Goal: Browse casually: Explore the website without a specific task or goal

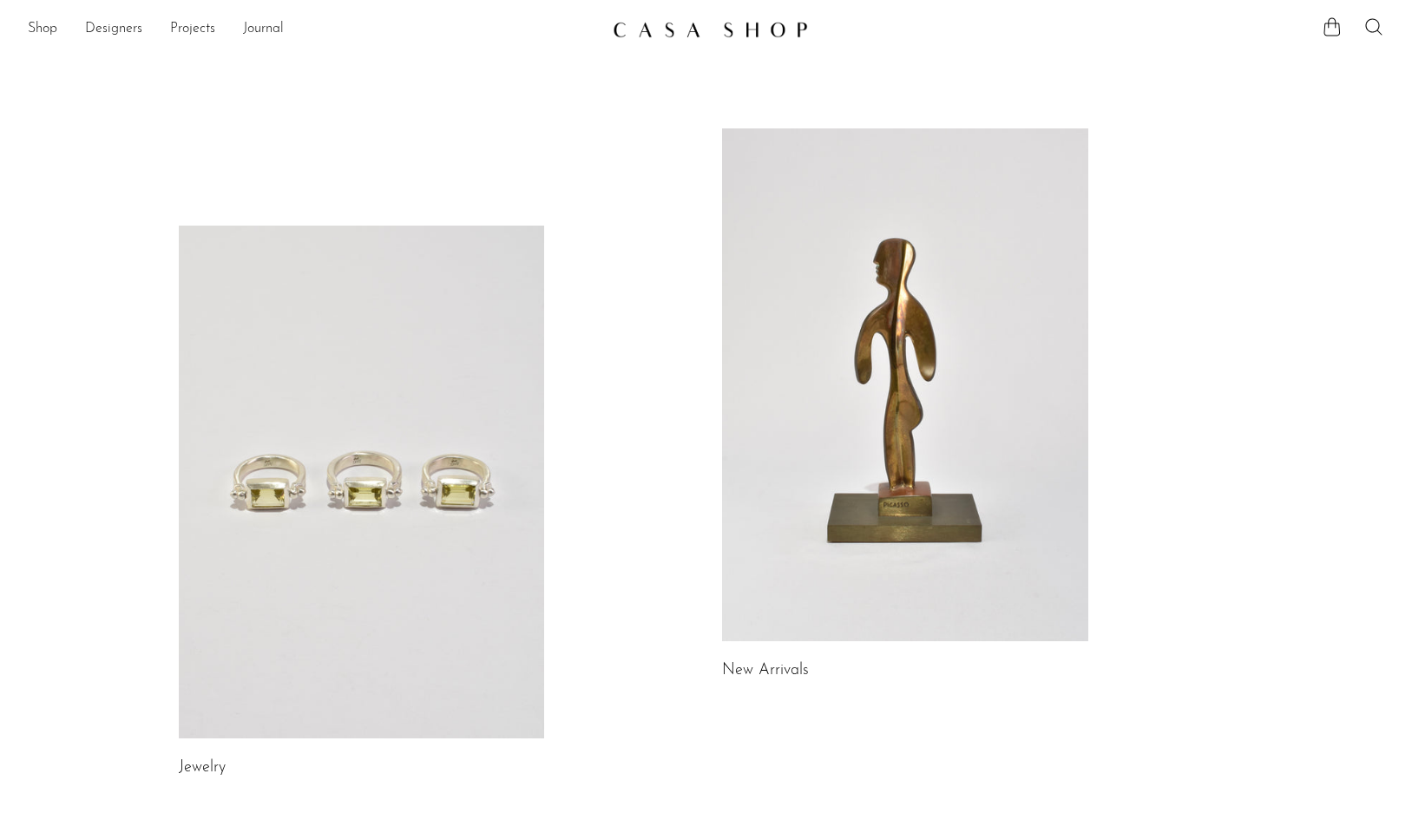
click at [763, 482] on link at bounding box center [905, 384] width 366 height 513
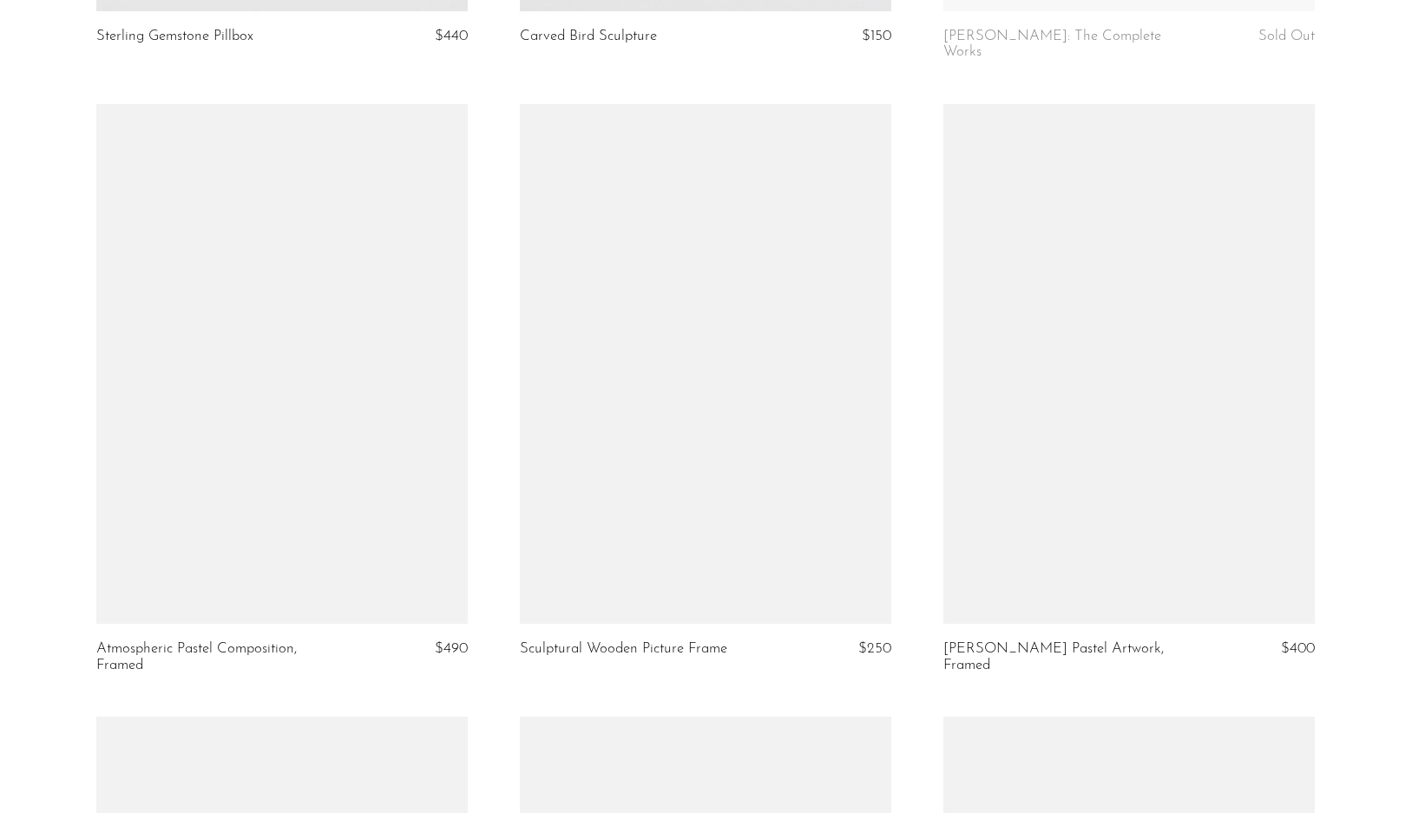
scroll to position [3054, 0]
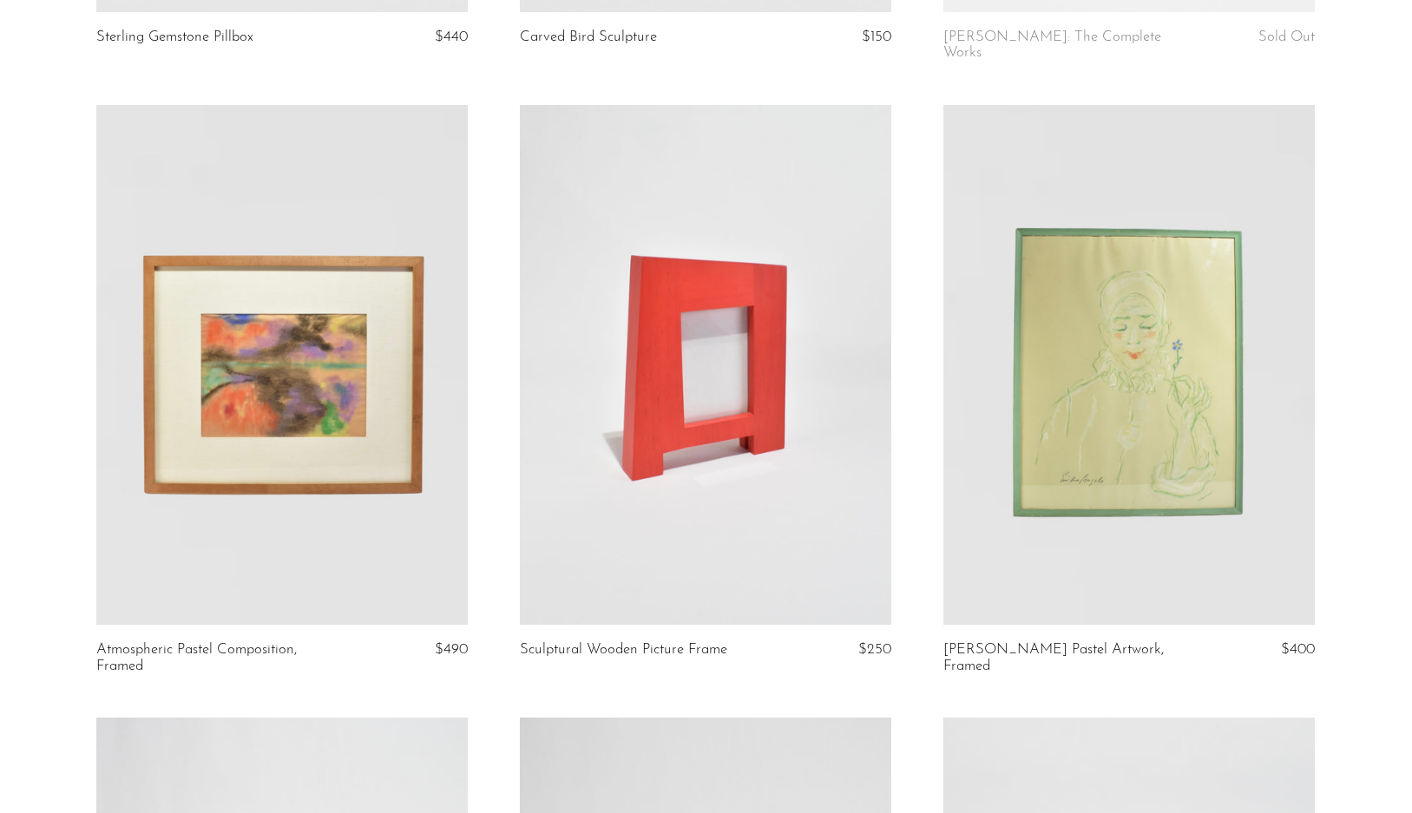
click at [1054, 477] on link at bounding box center [1128, 365] width 371 height 520
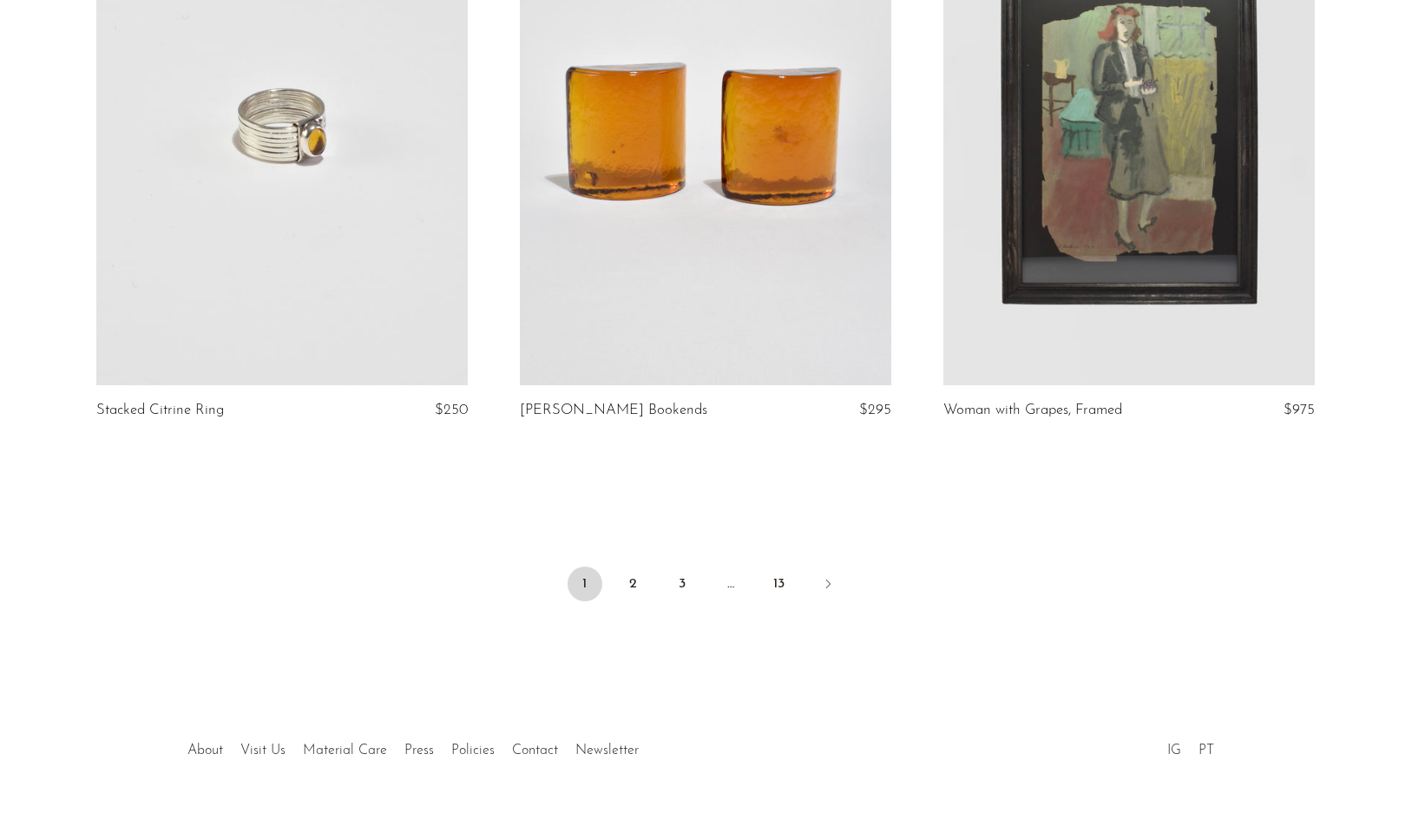
scroll to position [6926, 0]
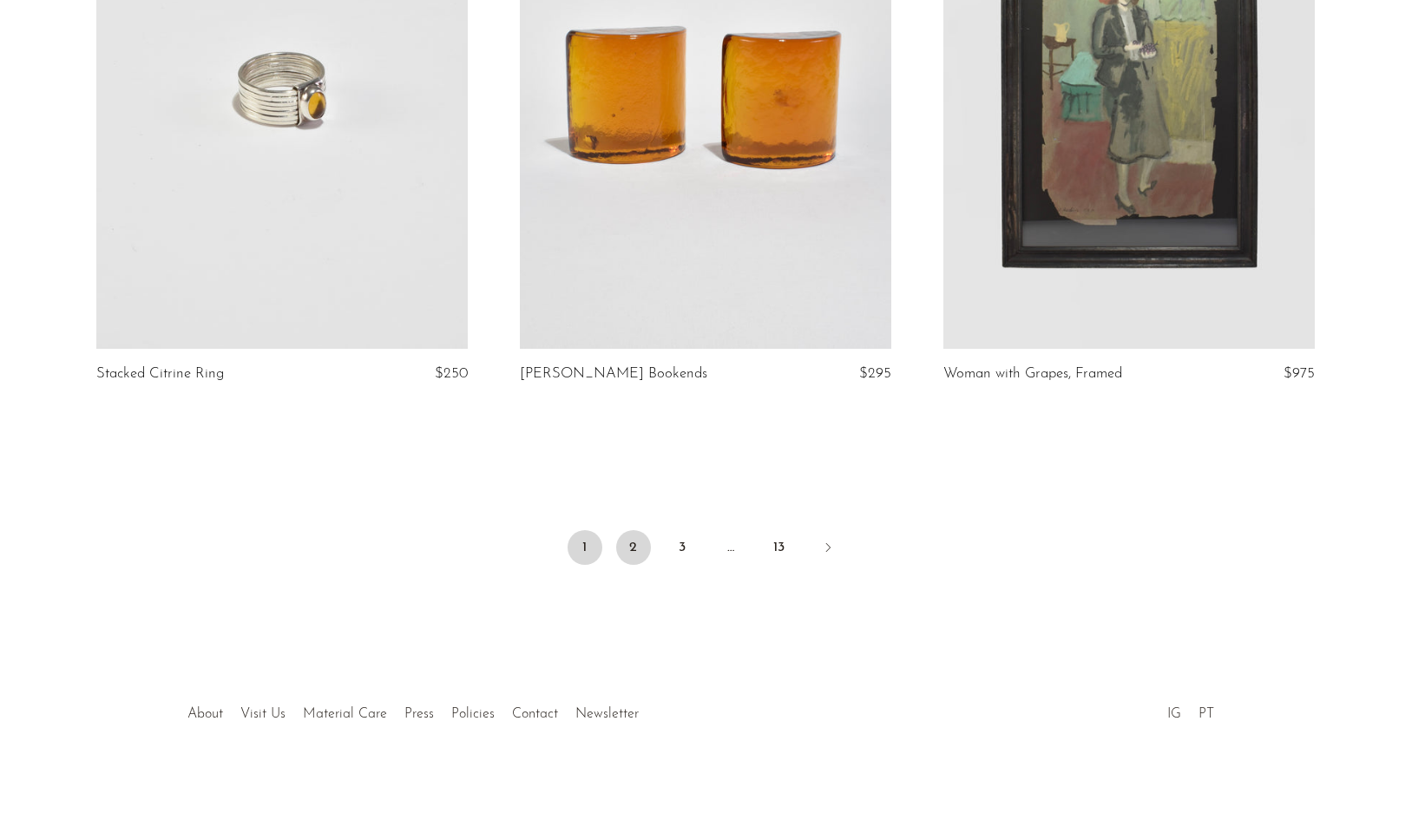
click at [635, 536] on link "2" at bounding box center [633, 547] width 35 height 35
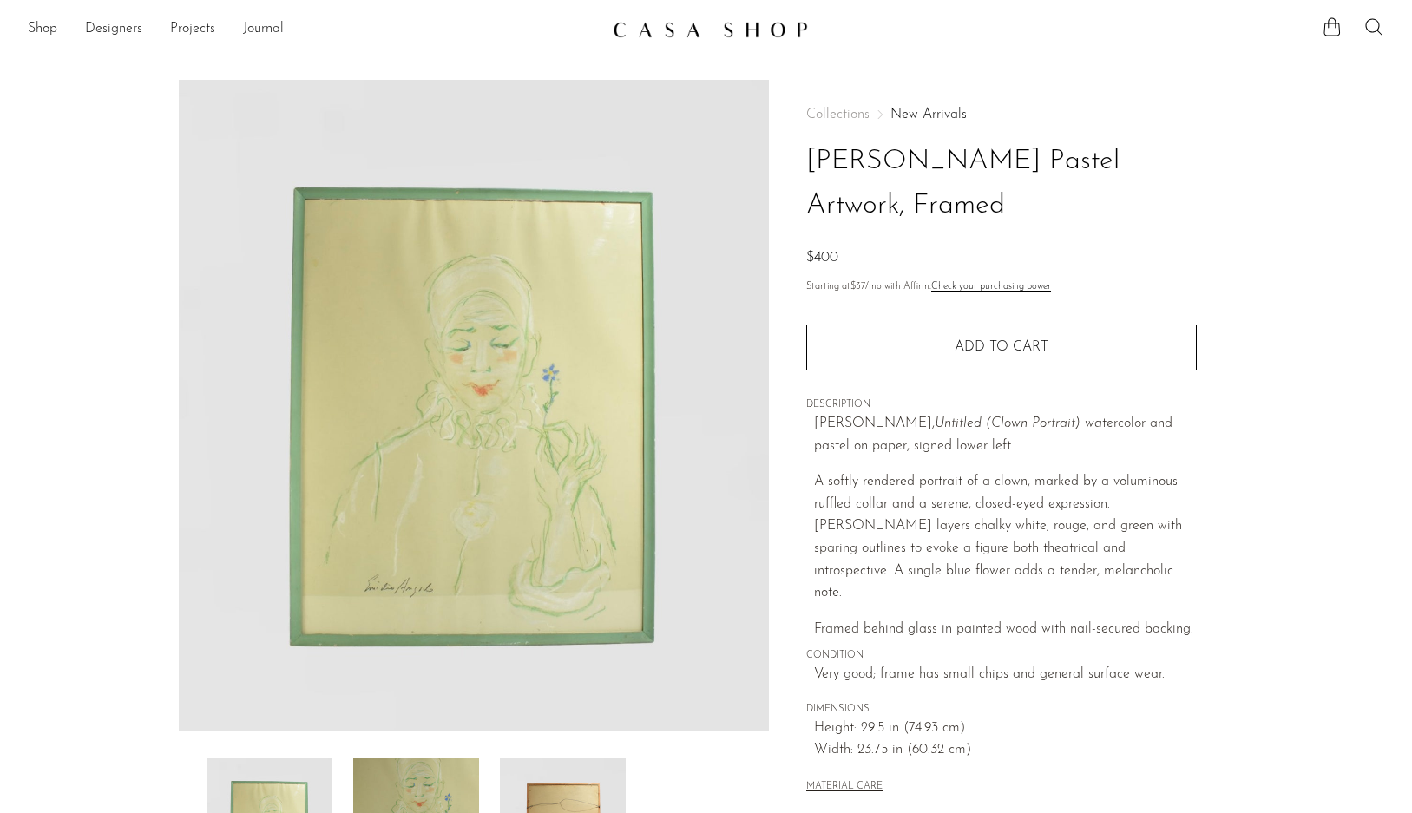
click at [463, 385] on img at bounding box center [474, 405] width 591 height 651
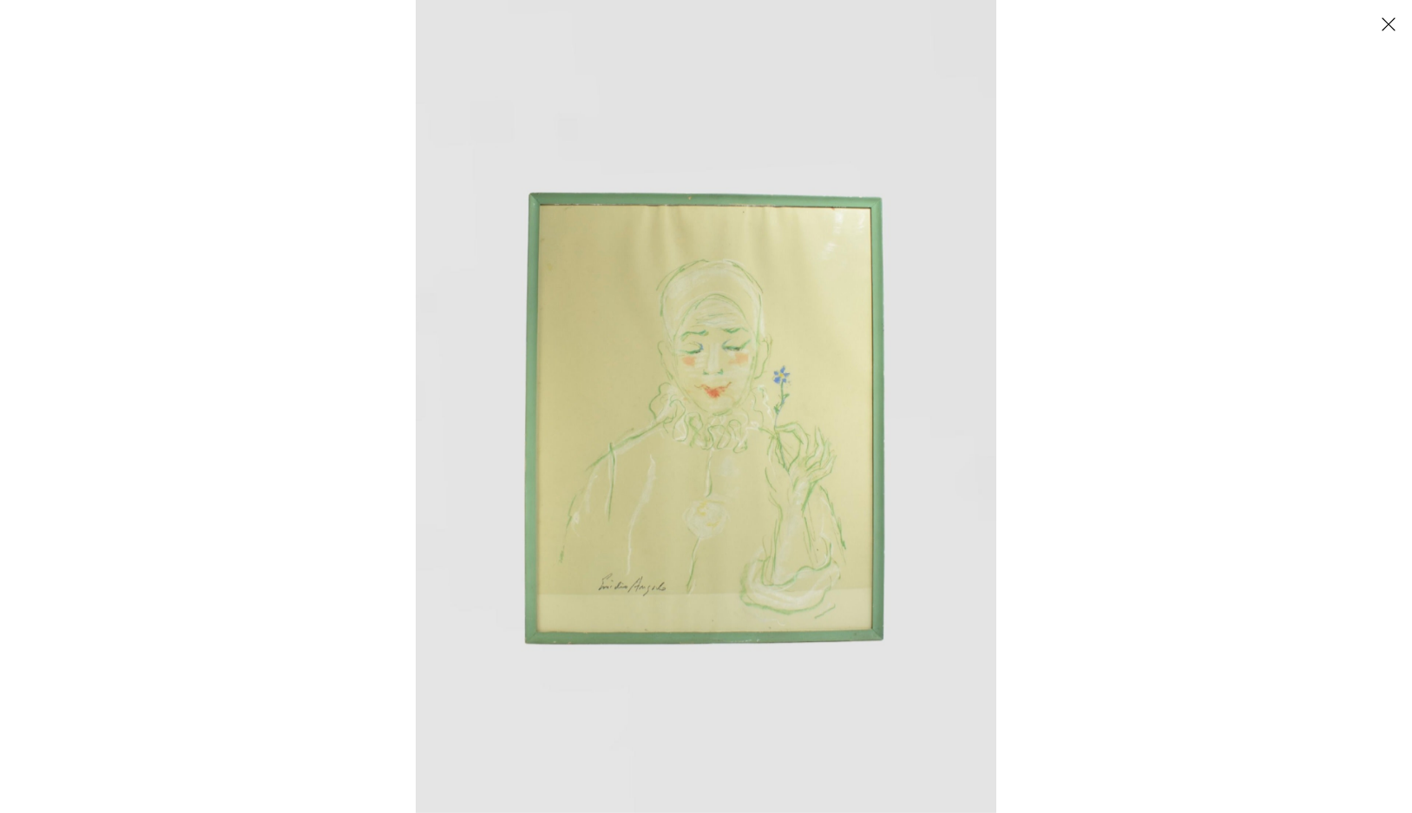
click at [649, 377] on img at bounding box center [706, 406] width 580 height 813
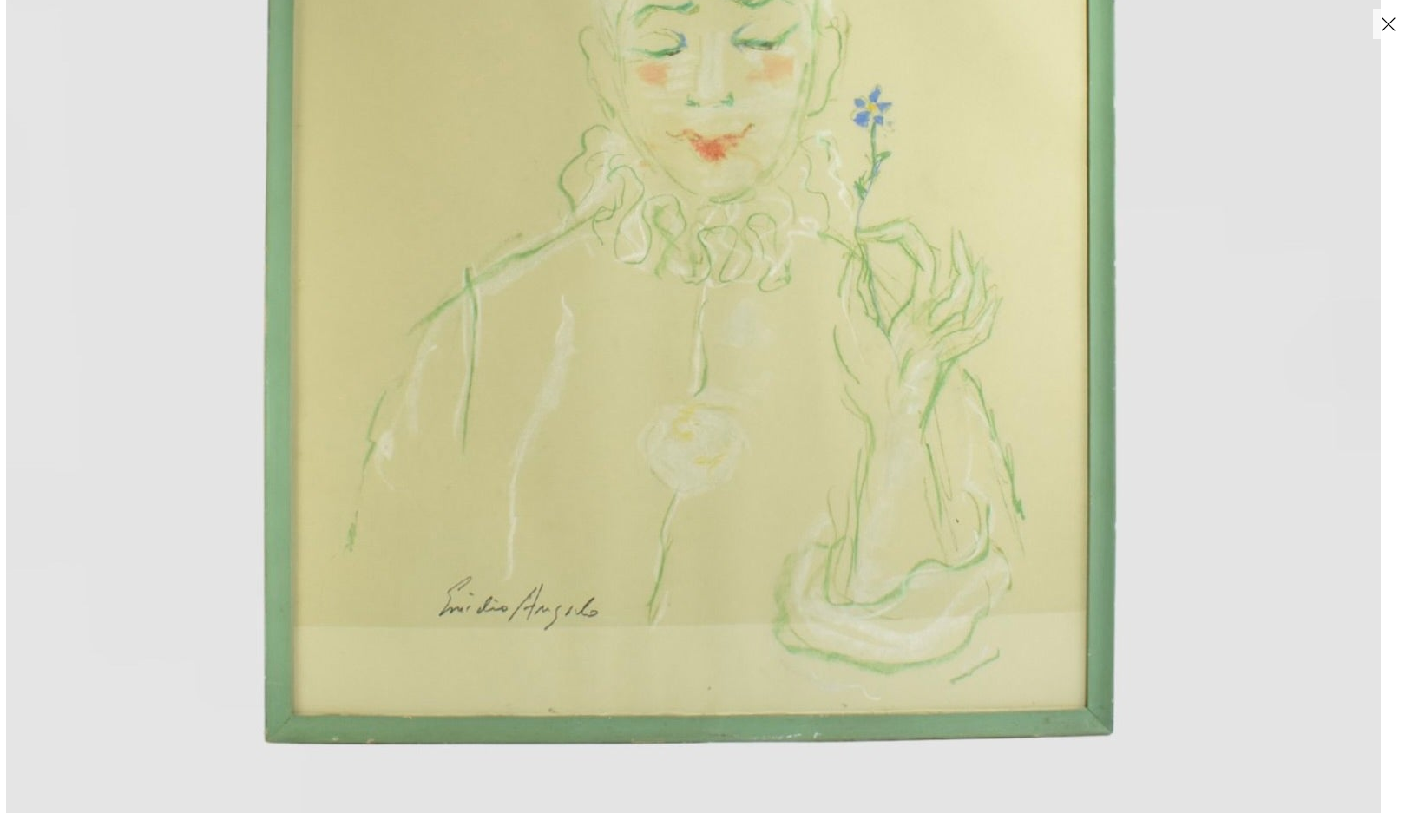
drag, startPoint x: 686, startPoint y: 599, endPoint x: 645, endPoint y: 330, distance: 272.2
click at [645, 330] on img at bounding box center [693, 181] width 1374 height 1923
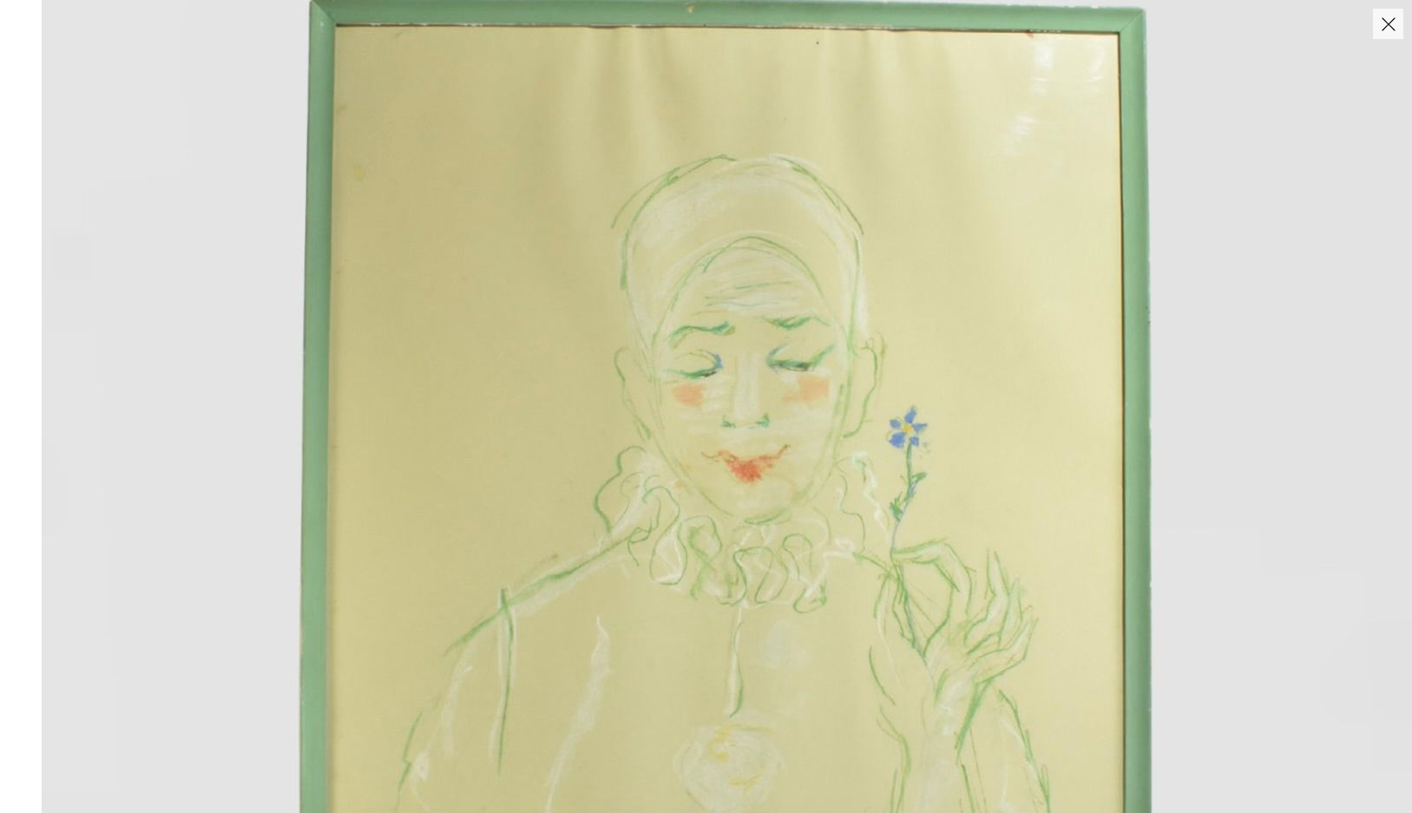
drag, startPoint x: 642, startPoint y: 318, endPoint x: 703, endPoint y: 649, distance: 336.1
click at [703, 649] on img at bounding box center [729, 502] width 1374 height 1923
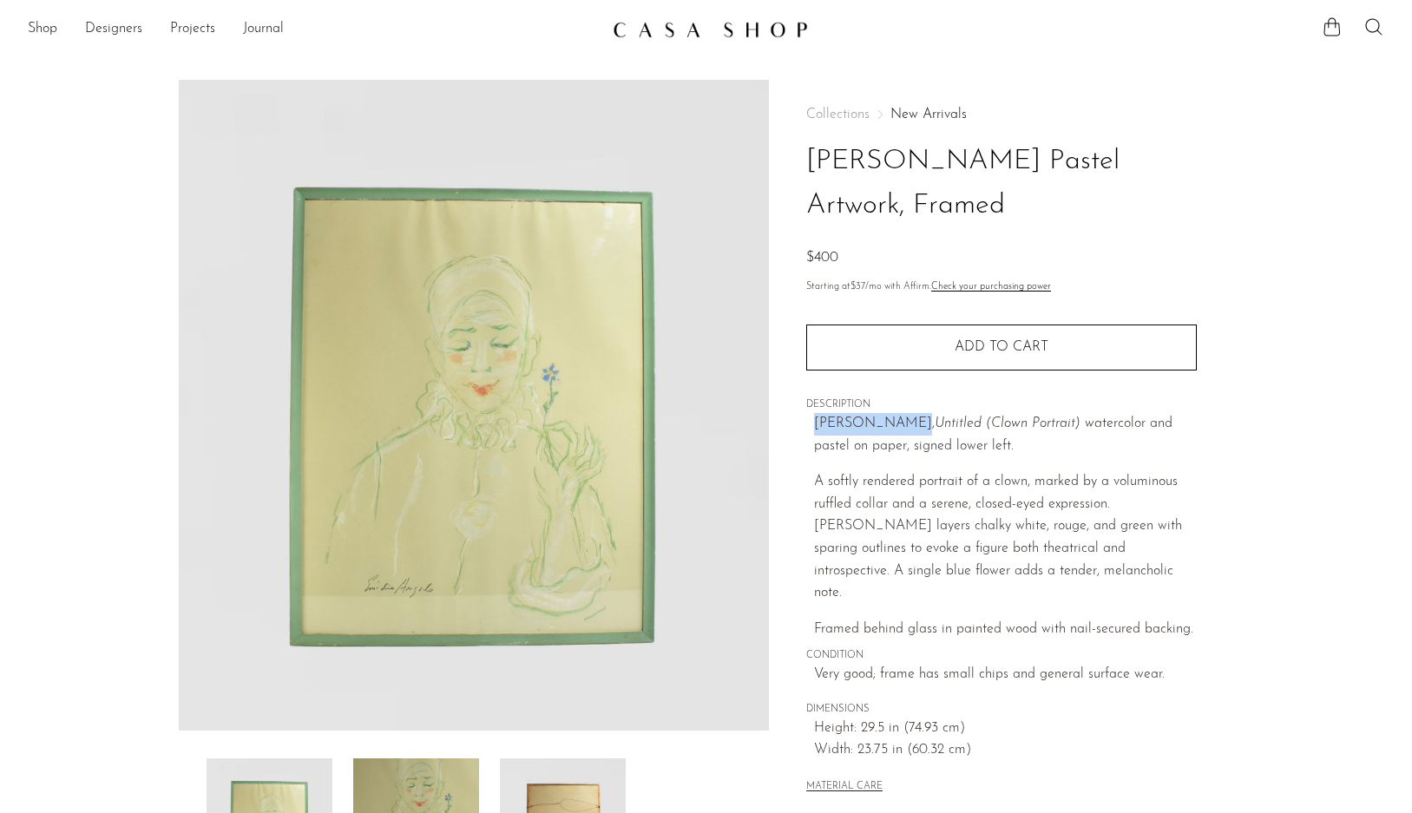
drag, startPoint x: 813, startPoint y: 423, endPoint x: 898, endPoint y: 423, distance: 85.0
click at [898, 423] on div "Collections New Arrivals Emidio Angelo Pastel Artwork, Framed $400 Starting at …" at bounding box center [1001, 452] width 390 height 745
copy p "Emidio Angelo"
click at [940, 490] on p "A softly rendered portrait of a clown, marked by a voluminous ruffled collar an…" at bounding box center [1005, 538] width 383 height 134
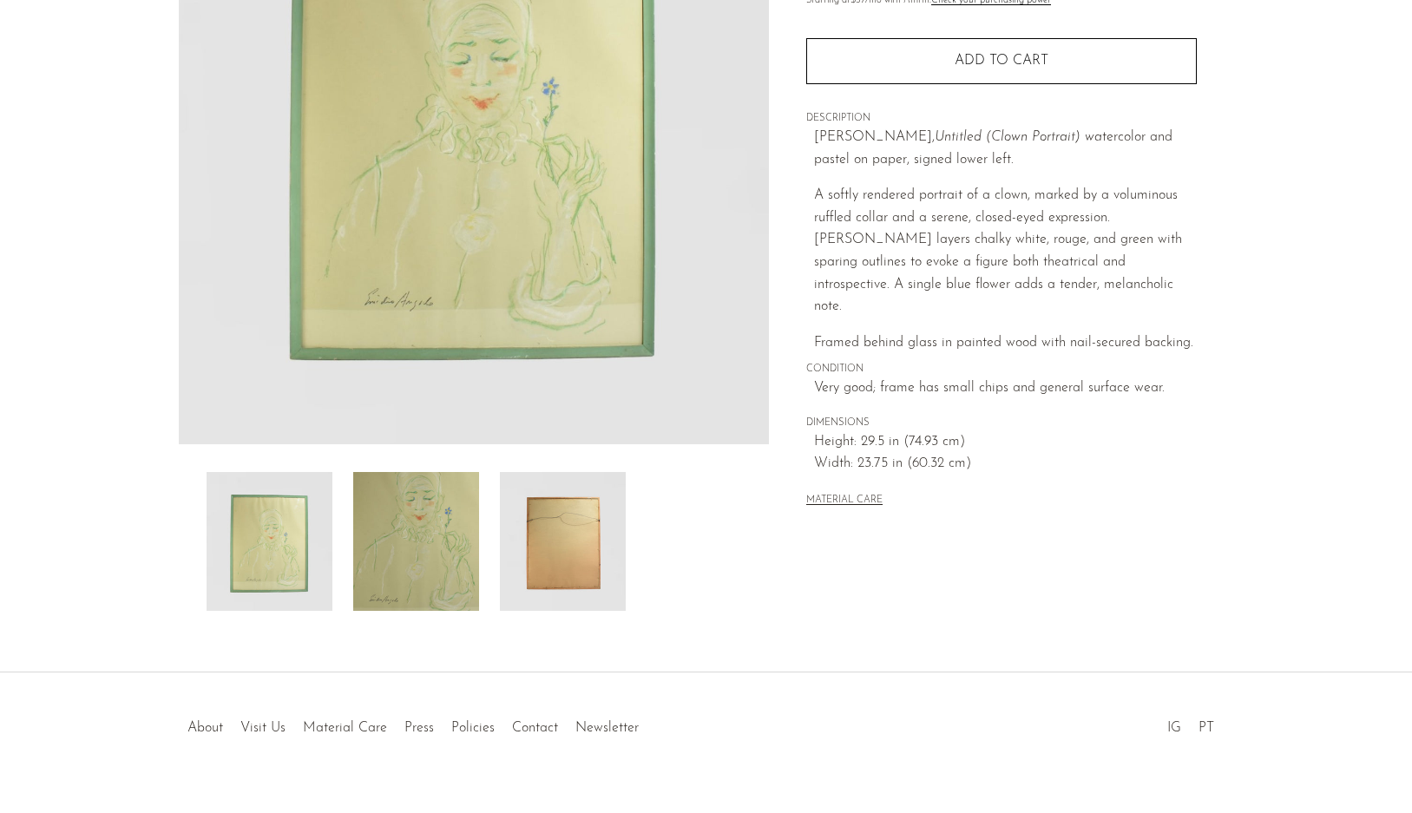
scroll to position [287, 0]
click at [565, 548] on img at bounding box center [563, 540] width 126 height 139
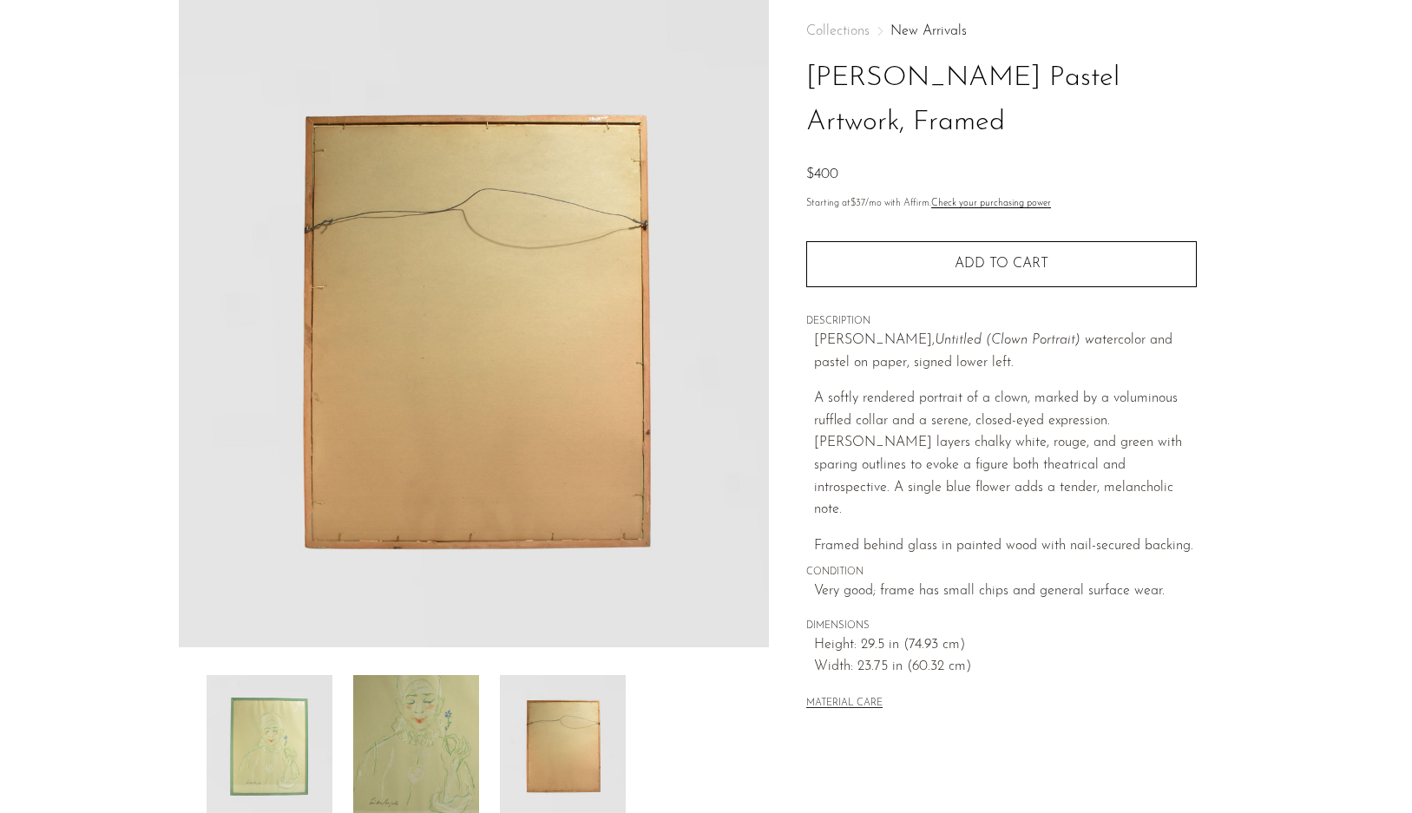
scroll to position [80, 0]
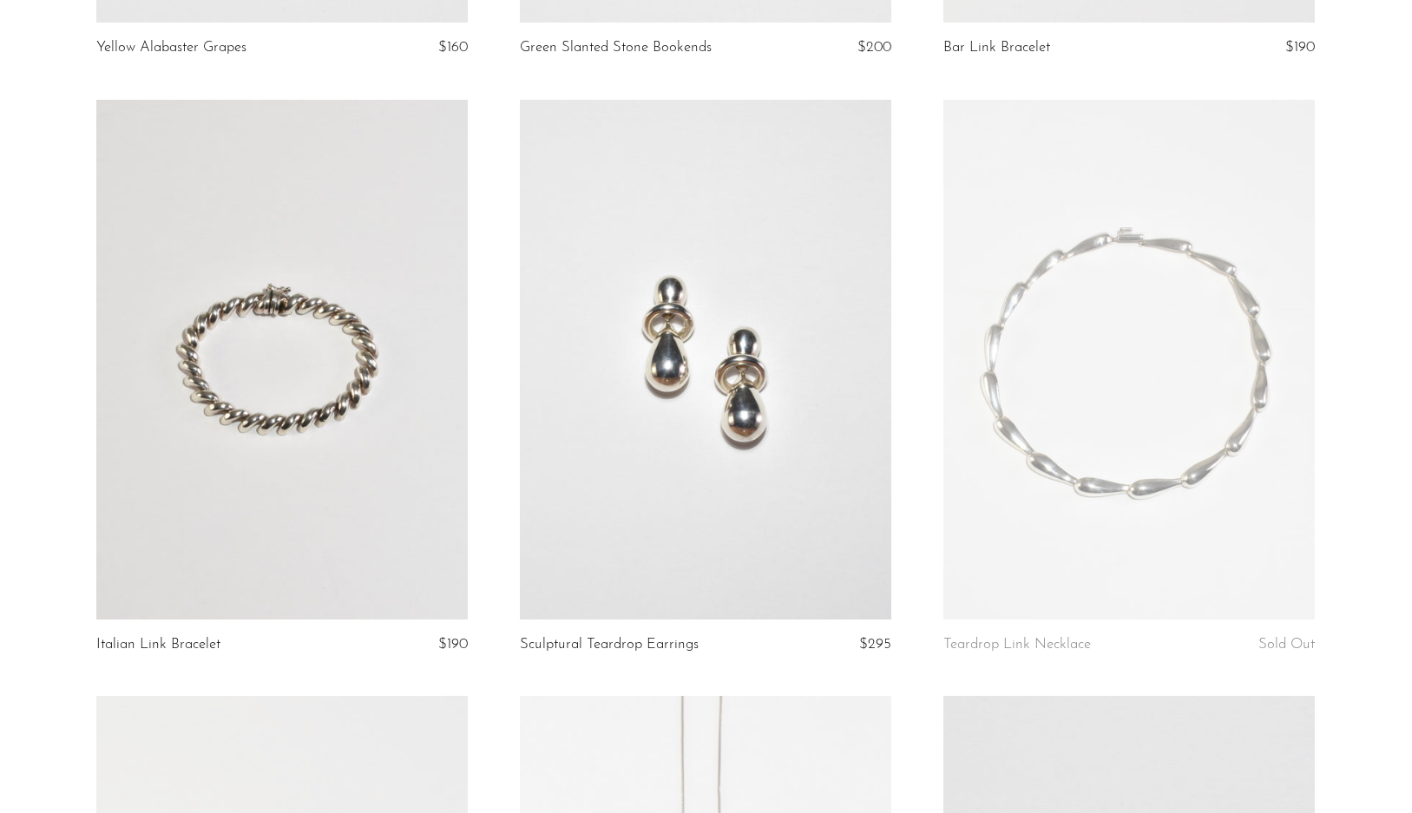
scroll to position [3660, 0]
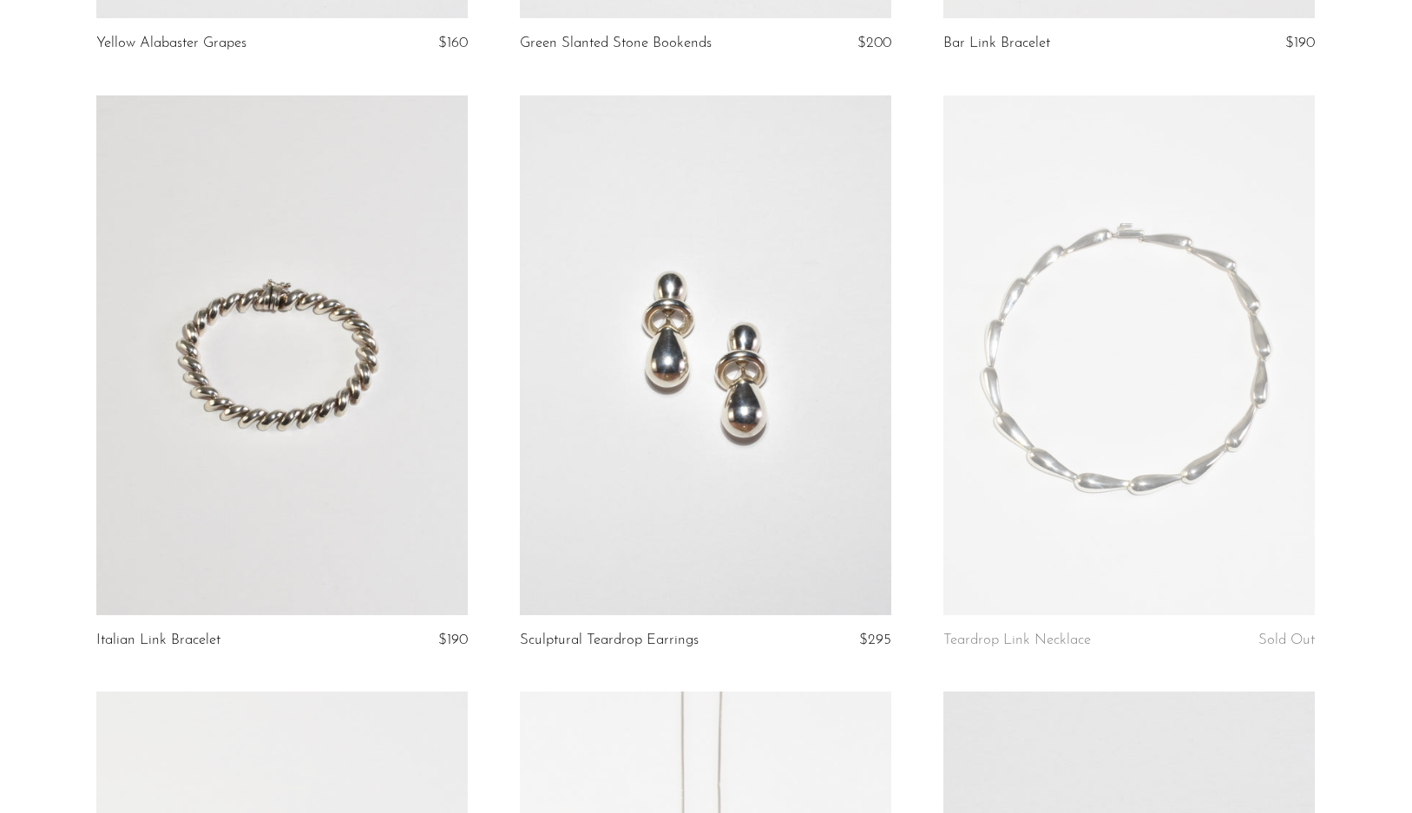
click at [909, 483] on article "Sculptural Teardrop Earrings $295" at bounding box center [705, 393] width 423 height 597
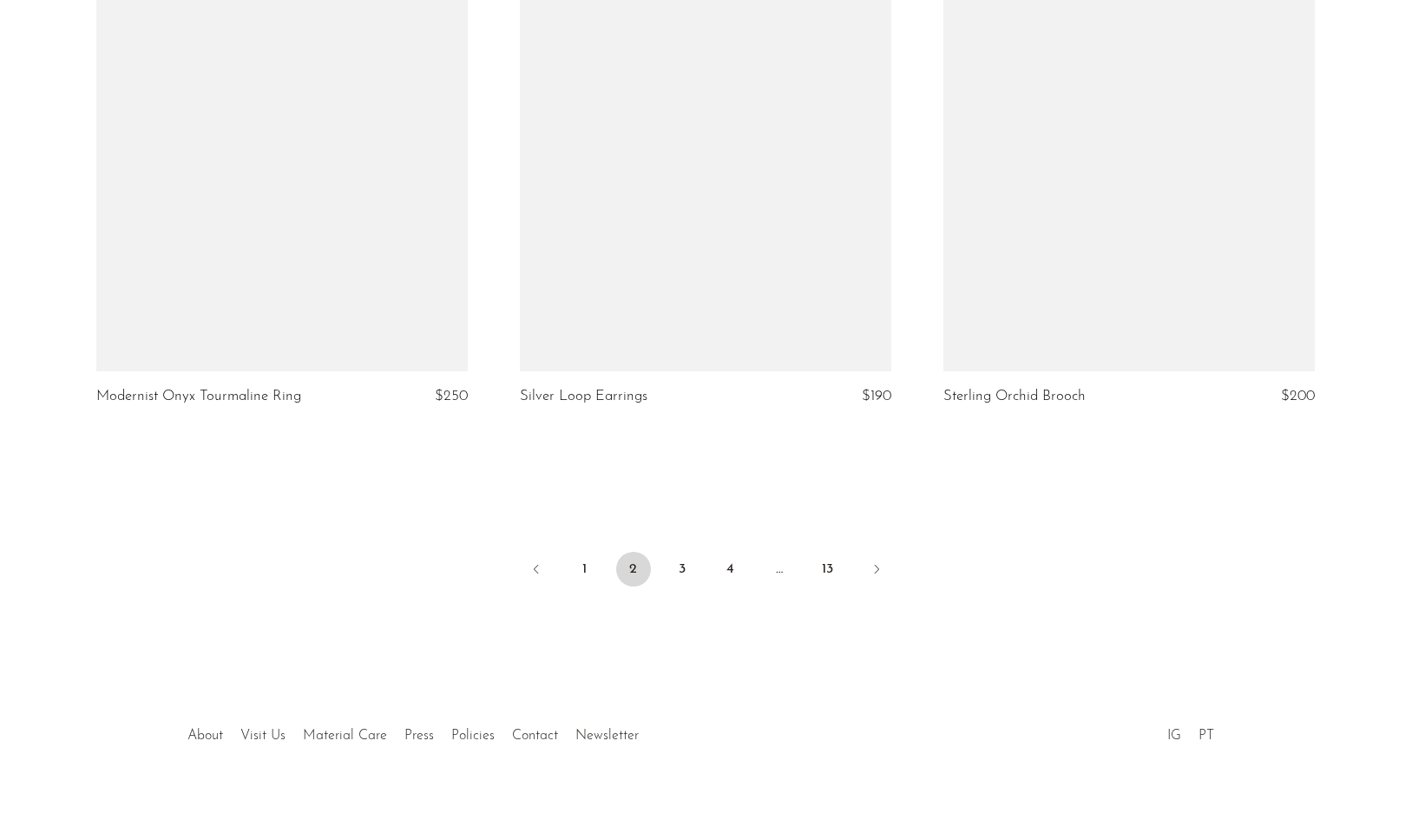
scroll to position [6890, 0]
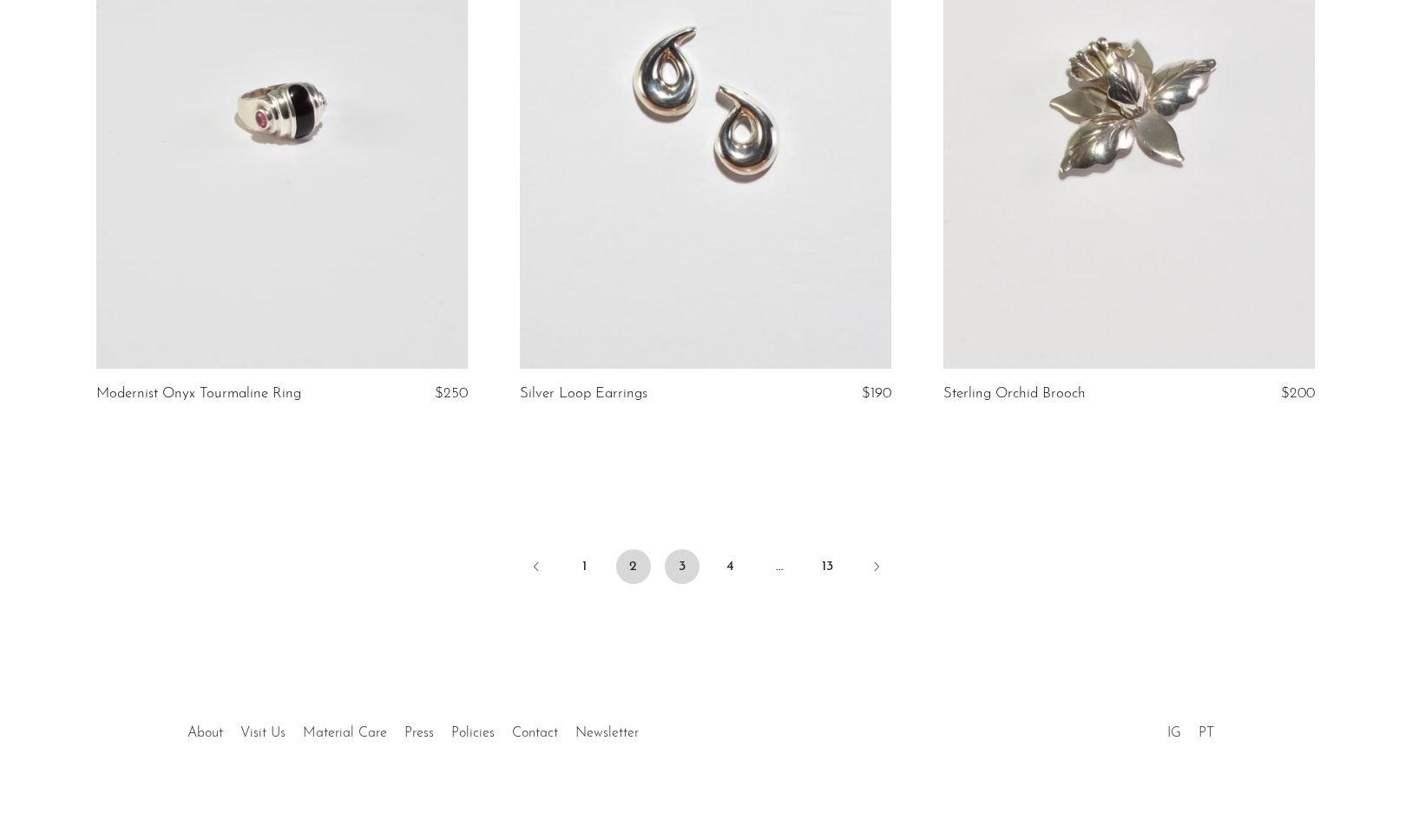
click at [668, 563] on link "3" at bounding box center [682, 566] width 35 height 35
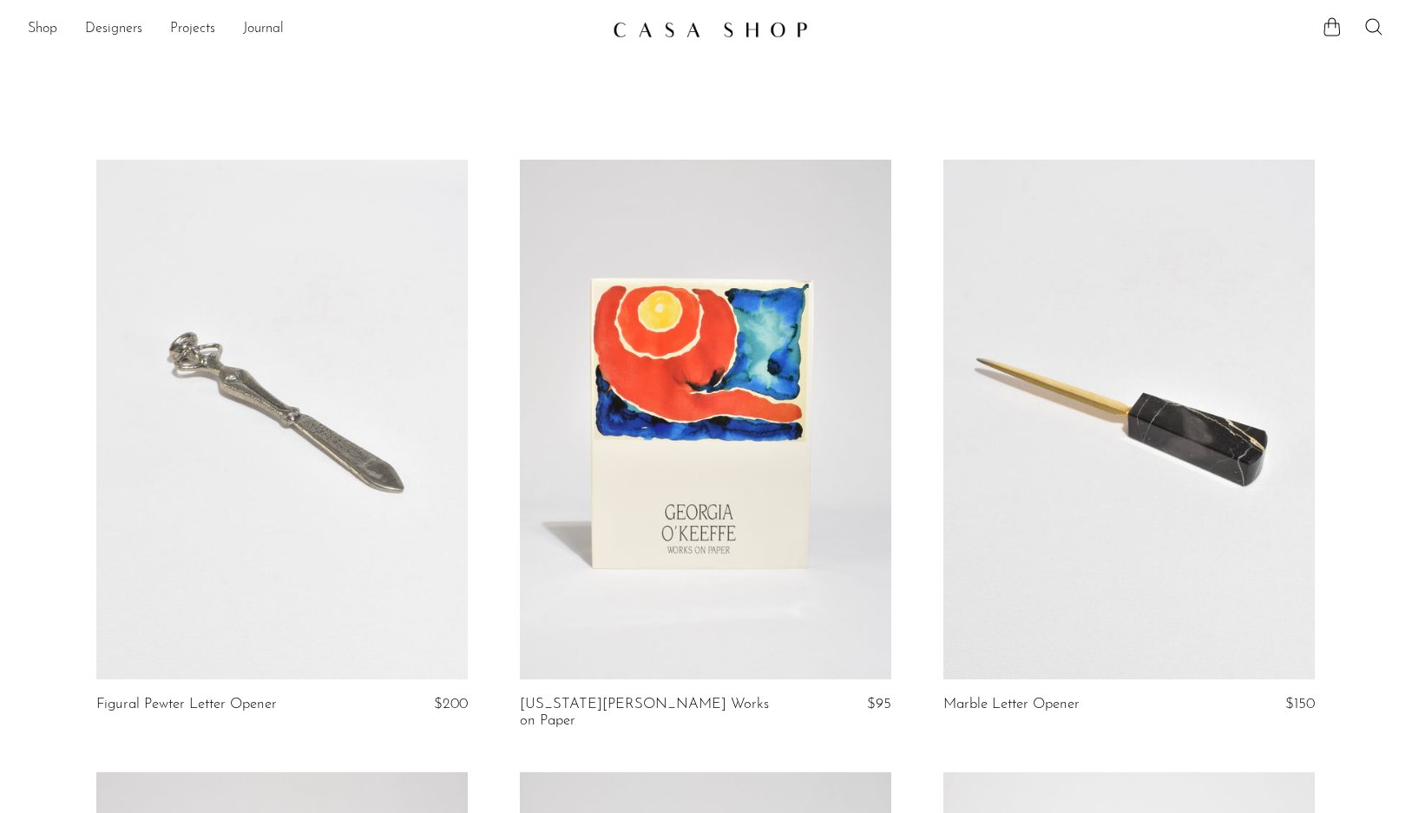
click at [650, 36] on img at bounding box center [710, 29] width 195 height 17
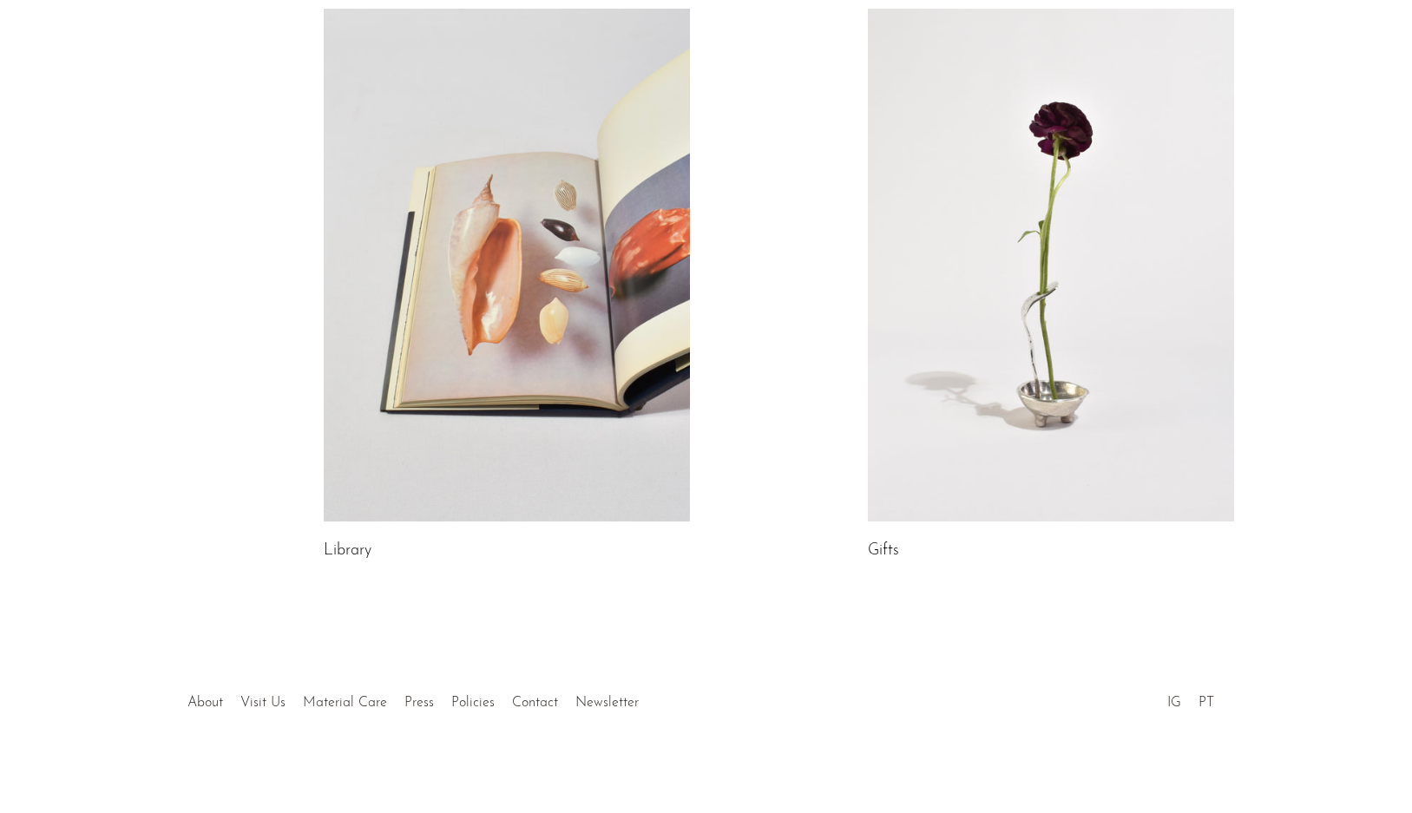
scroll to position [874, 0]
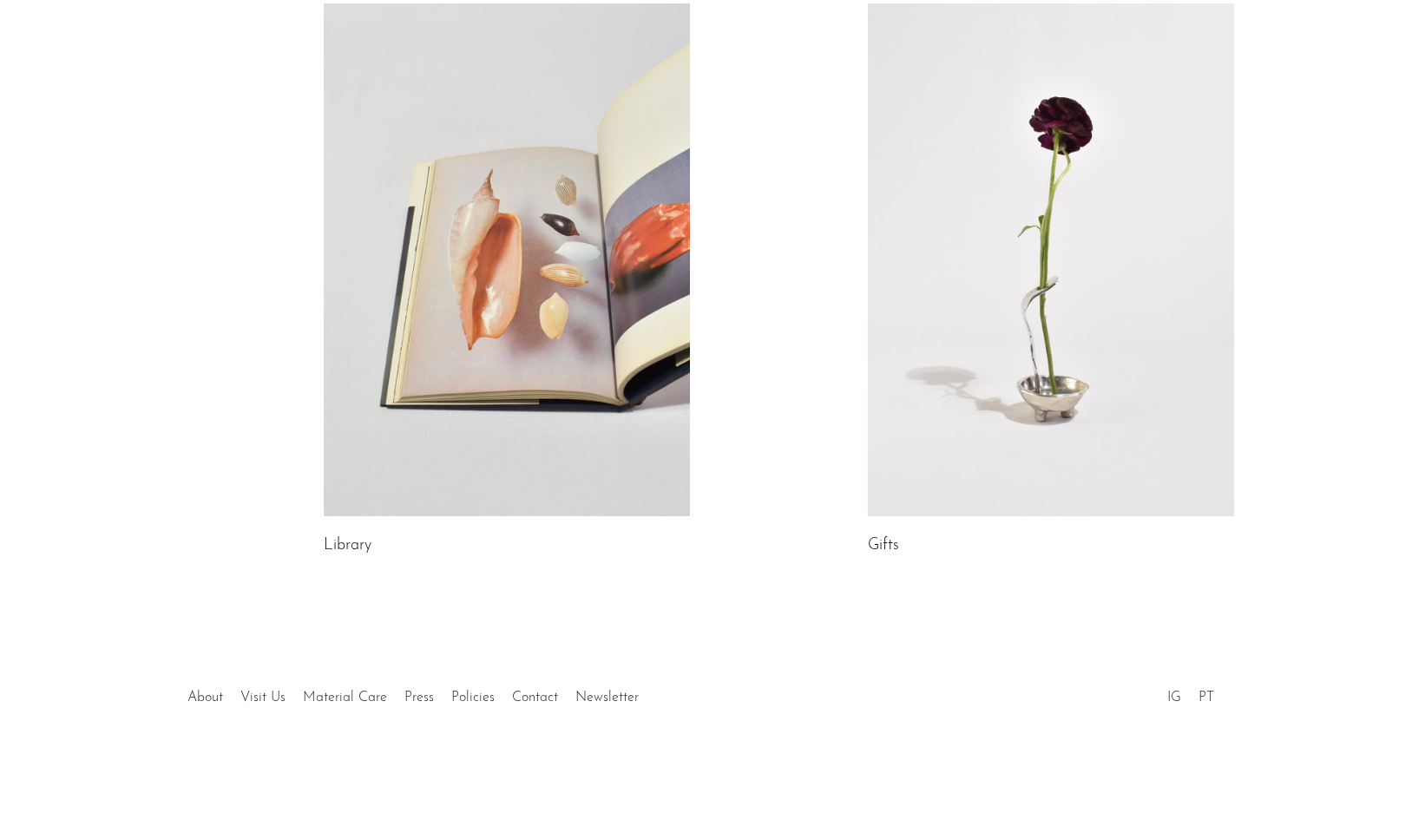
click at [927, 374] on link at bounding box center [1051, 259] width 366 height 513
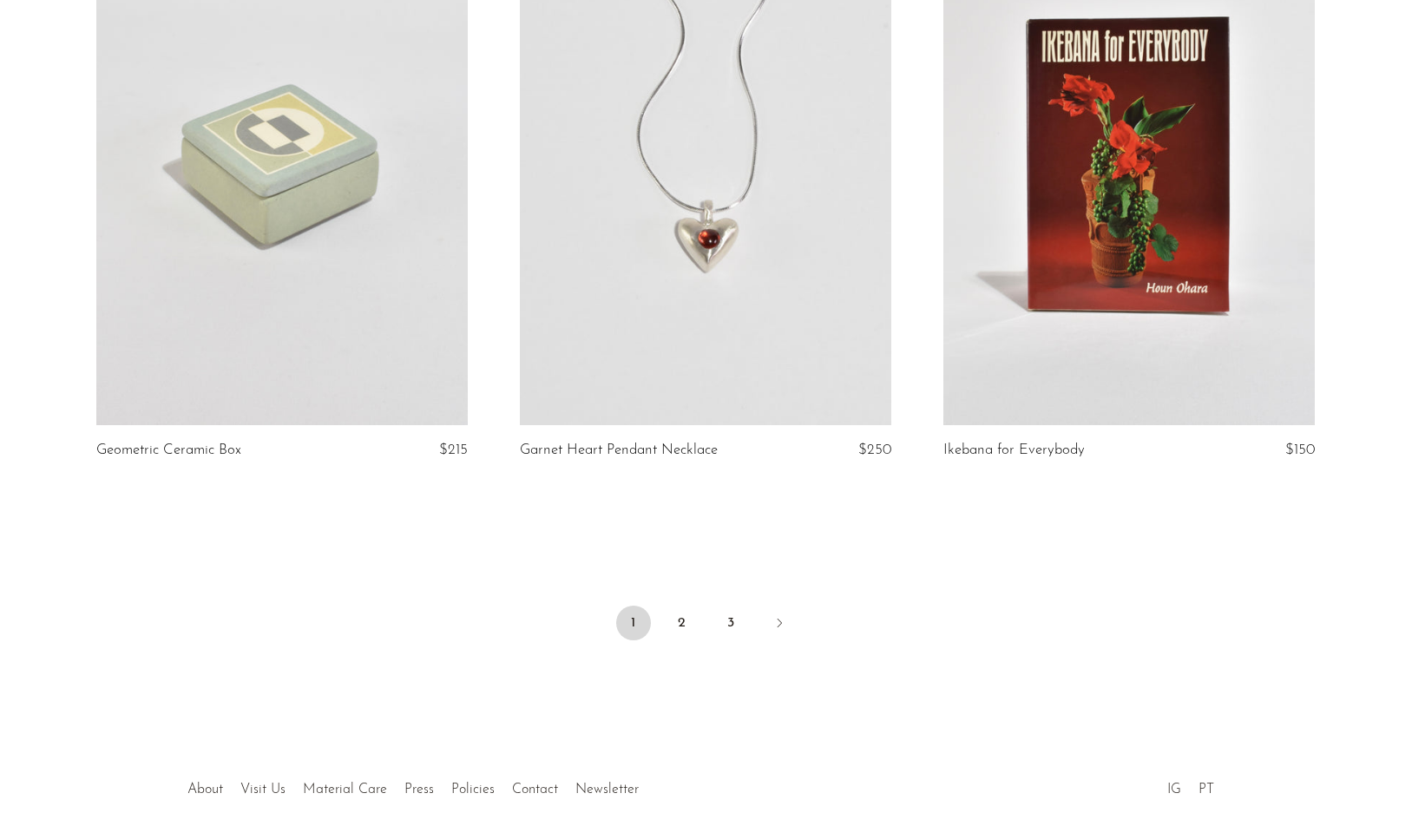
scroll to position [6884, 0]
